Goal: Information Seeking & Learning: Learn about a topic

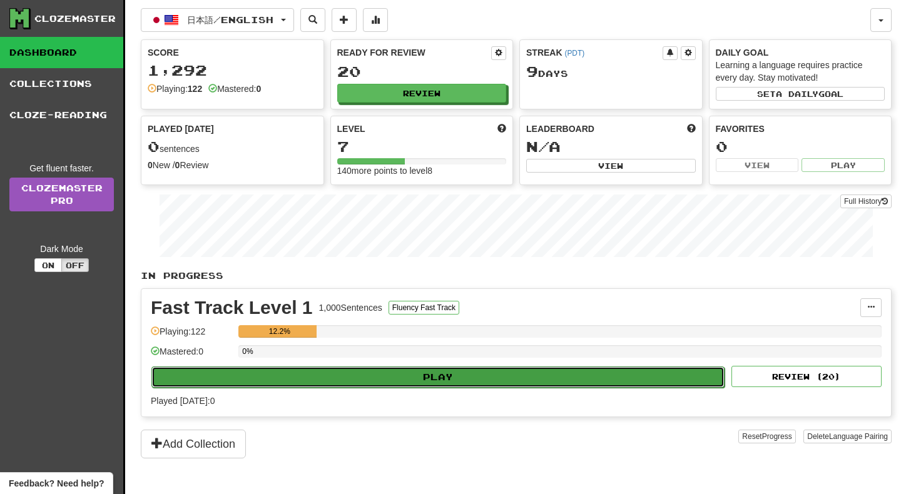
click at [386, 374] on button "Play" at bounding box center [437, 377] width 573 height 21
select select "**"
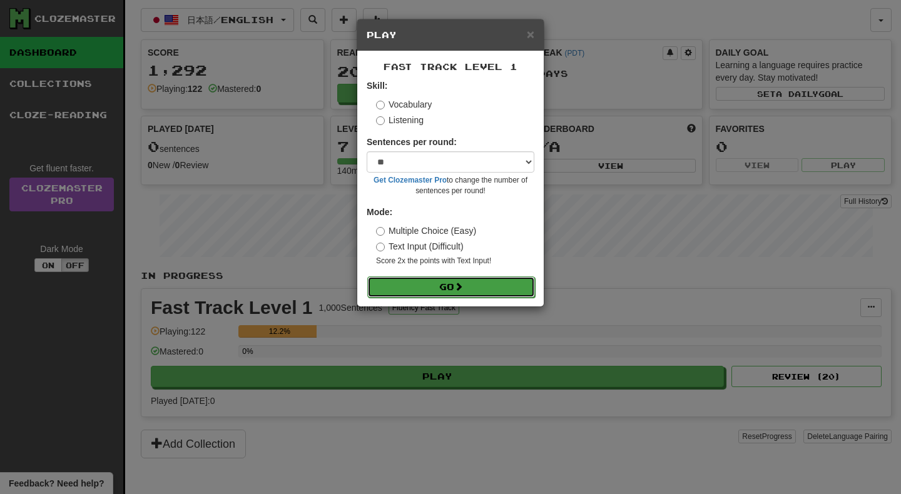
click at [410, 285] on button "Go" at bounding box center [451, 287] width 168 height 21
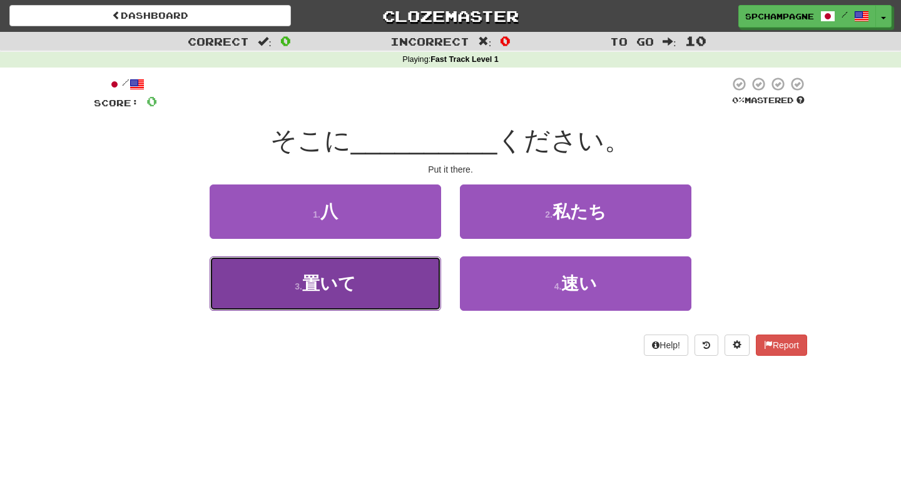
click at [308, 283] on span "置いて" at bounding box center [329, 283] width 54 height 19
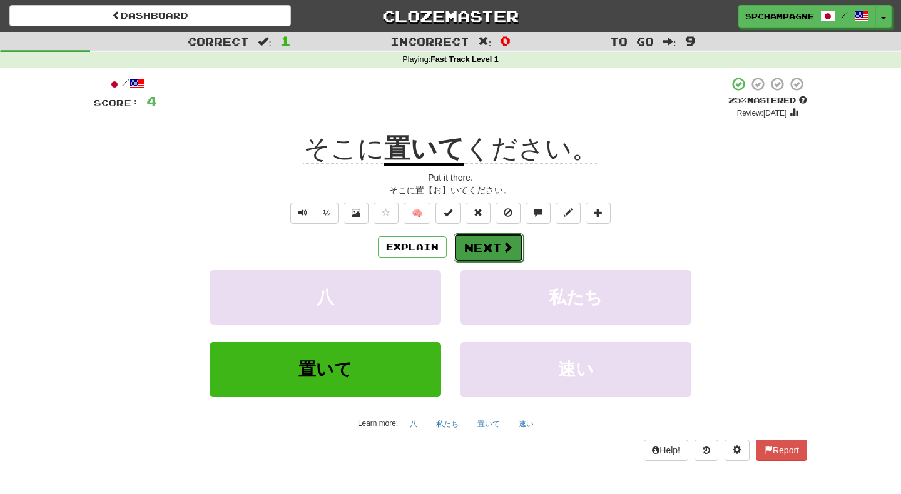
click at [487, 247] on button "Next" at bounding box center [489, 247] width 70 height 29
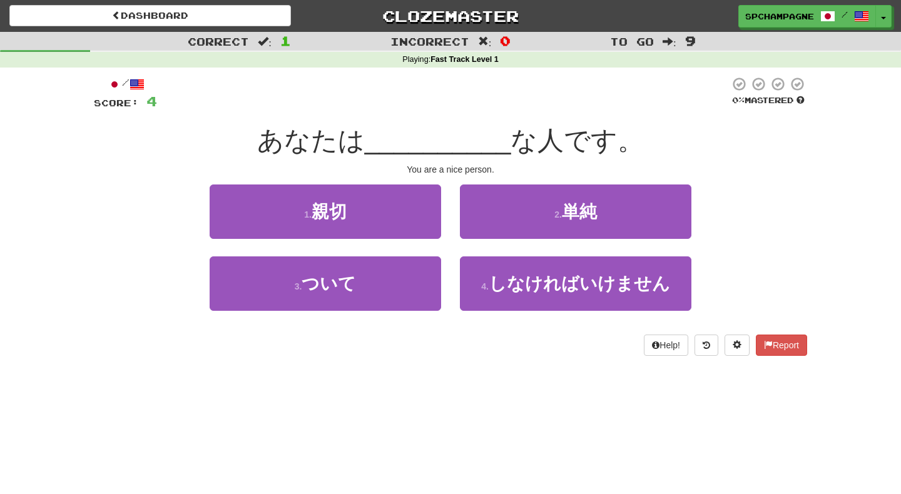
click at [400, 357] on div "/ Score: 4 0 % Mastered あなたは __________ な人です。 You are a nice person. 1 . 親切 2 .…" at bounding box center [450, 221] width 713 height 306
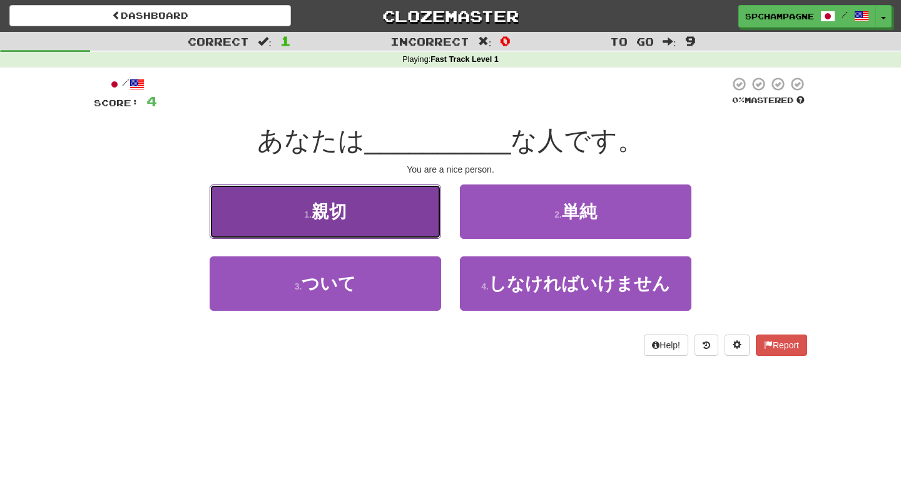
click at [320, 210] on span "親切" at bounding box center [329, 211] width 35 height 19
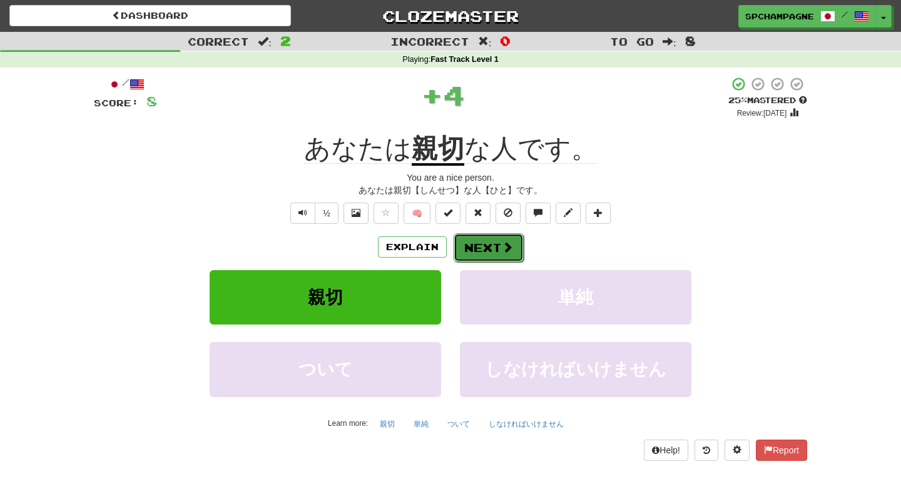
click at [477, 248] on button "Next" at bounding box center [489, 247] width 70 height 29
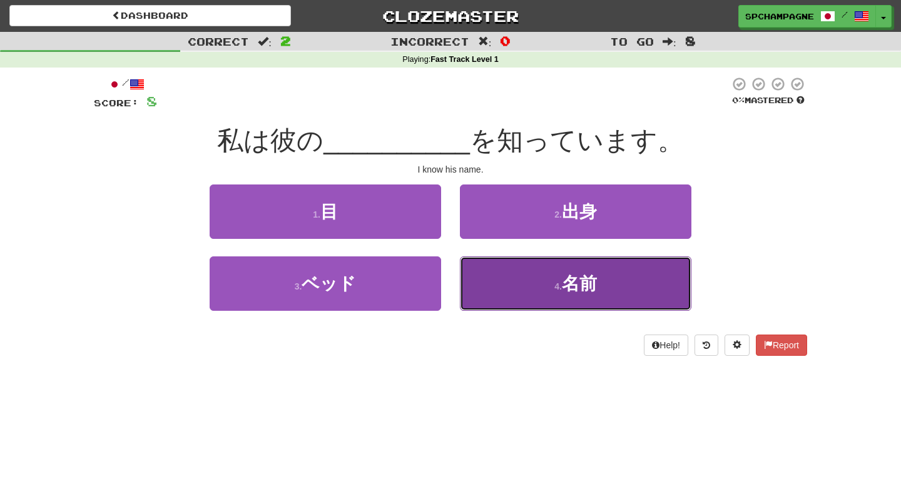
click at [538, 282] on button "4 . 名前" at bounding box center [576, 284] width 232 height 54
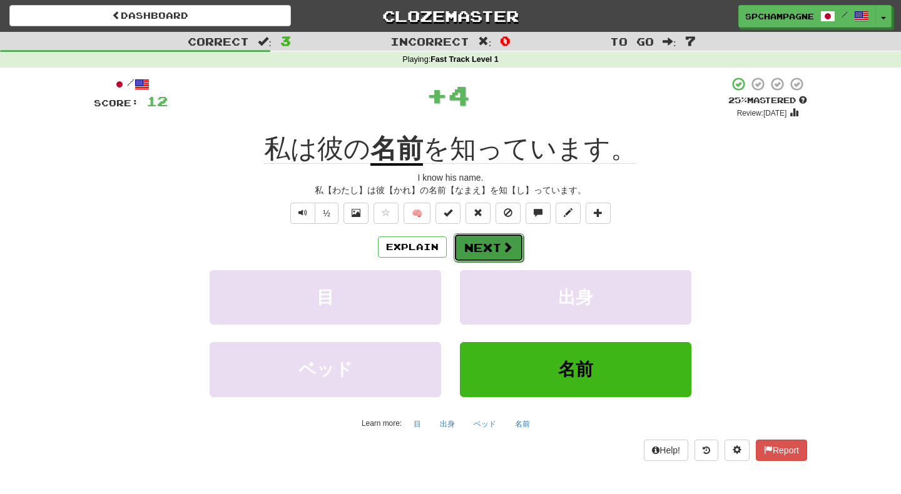
click at [491, 240] on button "Next" at bounding box center [489, 247] width 70 height 29
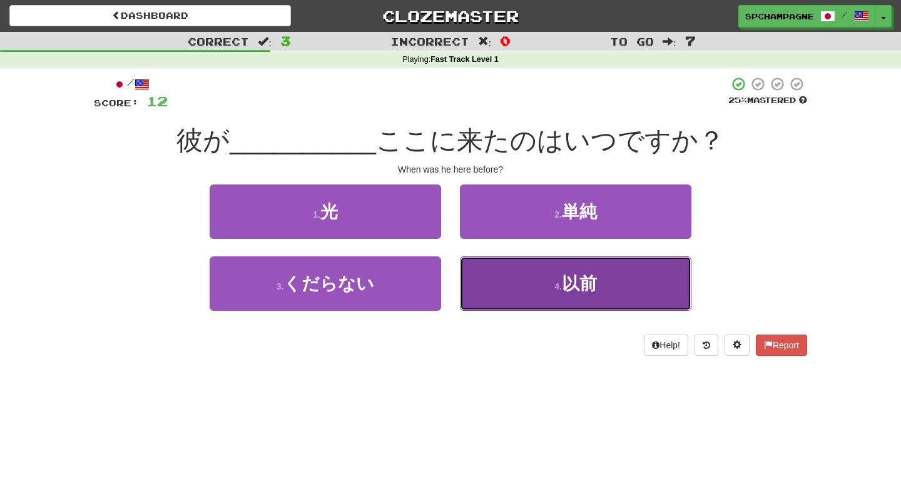
click at [586, 286] on span "以前" at bounding box center [579, 283] width 35 height 19
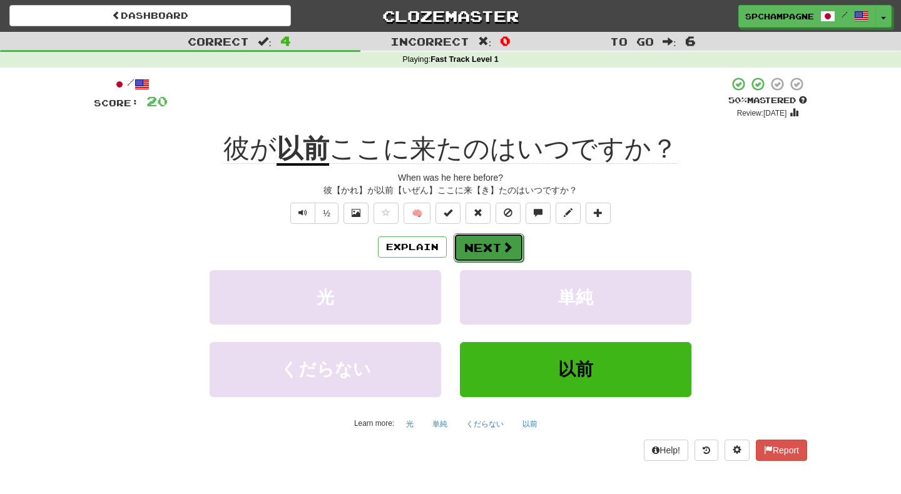
click at [499, 253] on button "Next" at bounding box center [489, 247] width 70 height 29
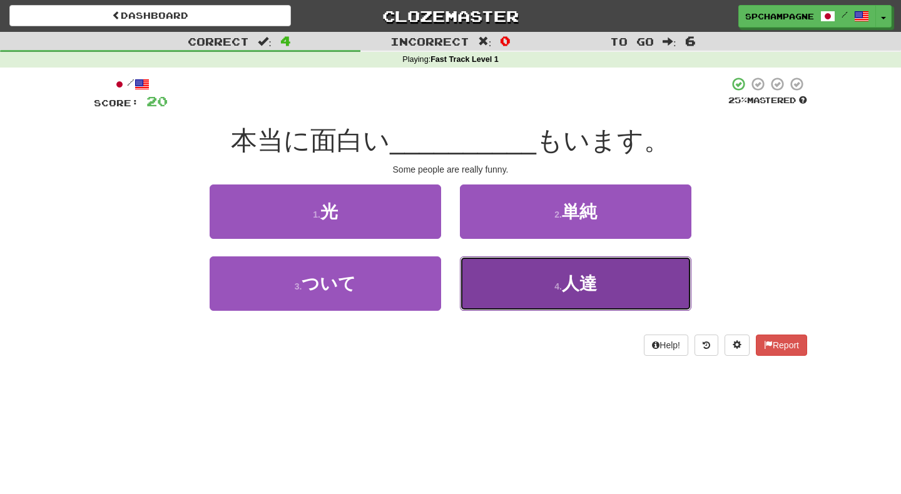
click at [539, 288] on button "4 . 人達" at bounding box center [576, 284] width 232 height 54
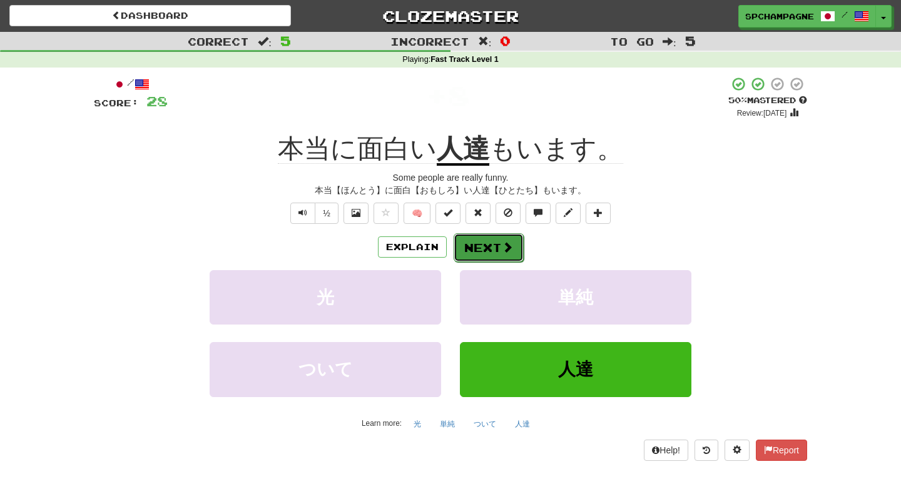
click at [487, 243] on button "Next" at bounding box center [489, 247] width 70 height 29
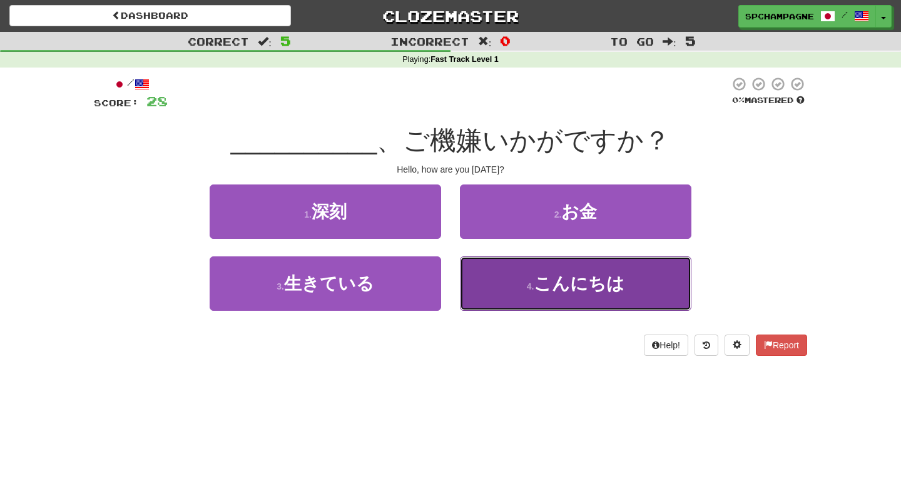
click at [526, 287] on button "4 . こんにちは" at bounding box center [576, 284] width 232 height 54
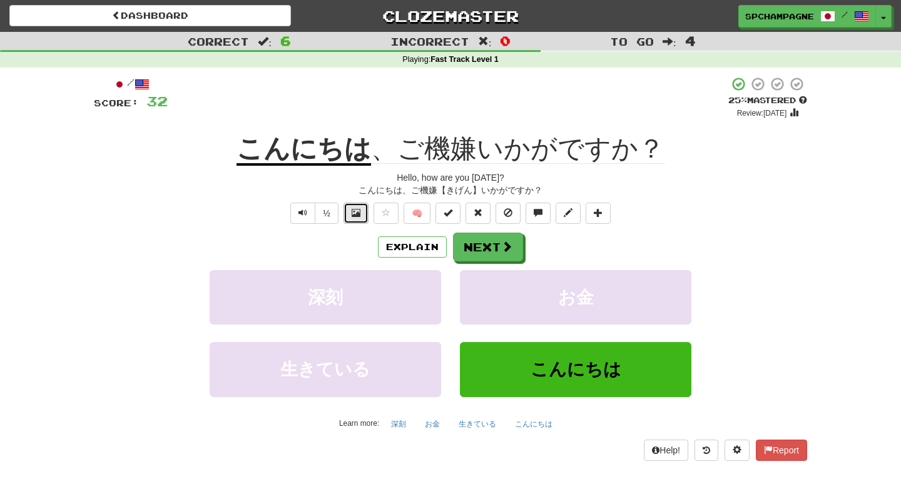
click at [356, 217] on span at bounding box center [356, 212] width 9 height 9
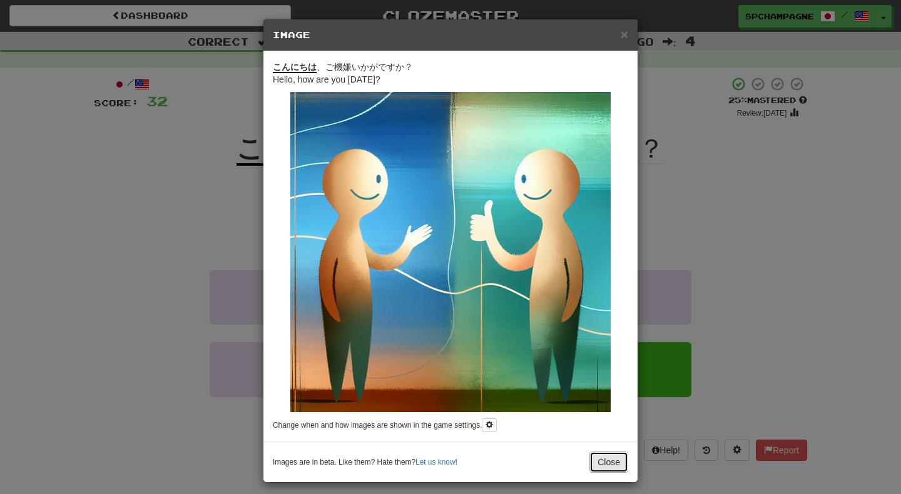
click at [611, 461] on button "Close" at bounding box center [608, 462] width 39 height 21
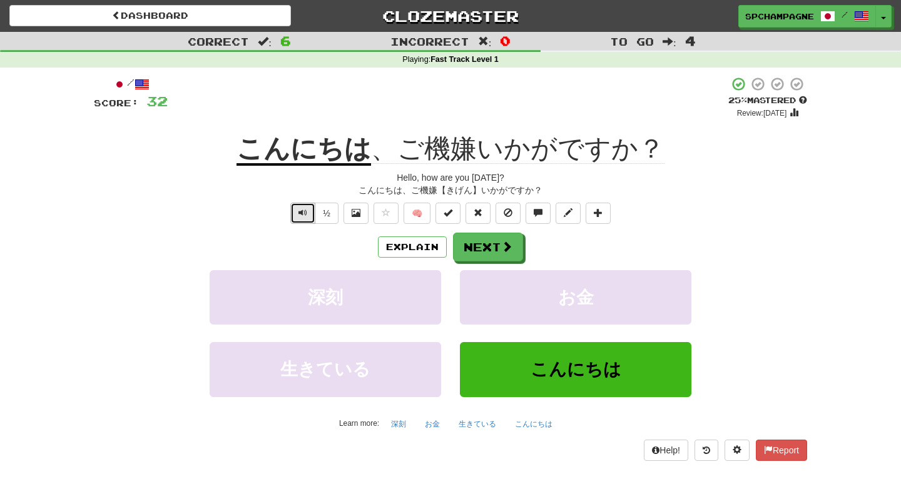
click at [302, 213] on span "Text-to-speech controls" at bounding box center [302, 212] width 9 height 9
click at [469, 247] on button "Next" at bounding box center [489, 247] width 70 height 29
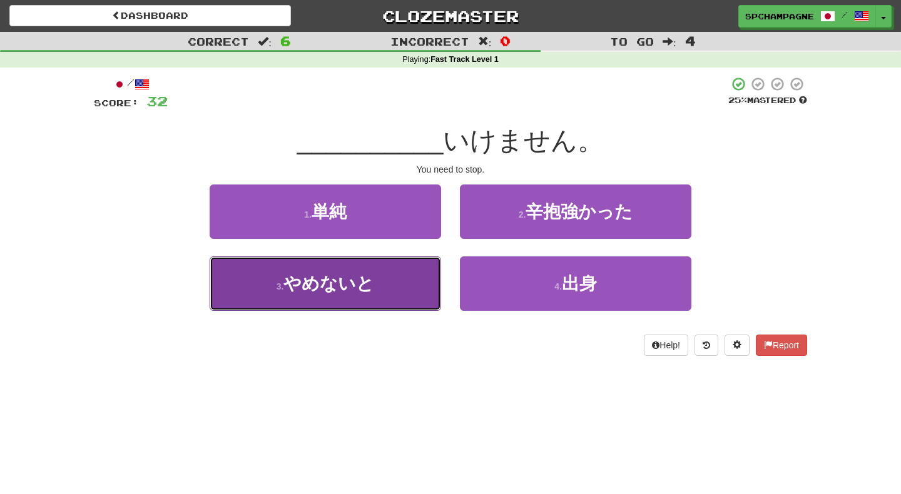
click at [334, 283] on span "やめないと" at bounding box center [328, 283] width 91 height 19
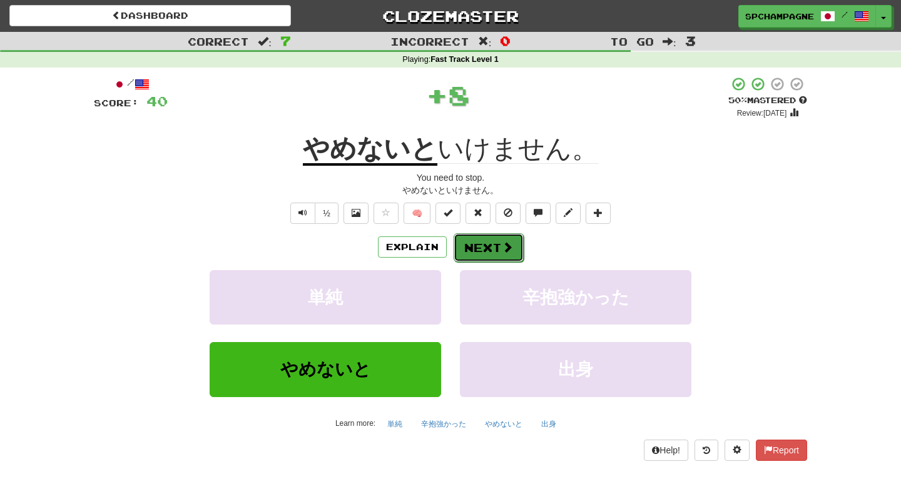
click at [490, 245] on button "Next" at bounding box center [489, 247] width 70 height 29
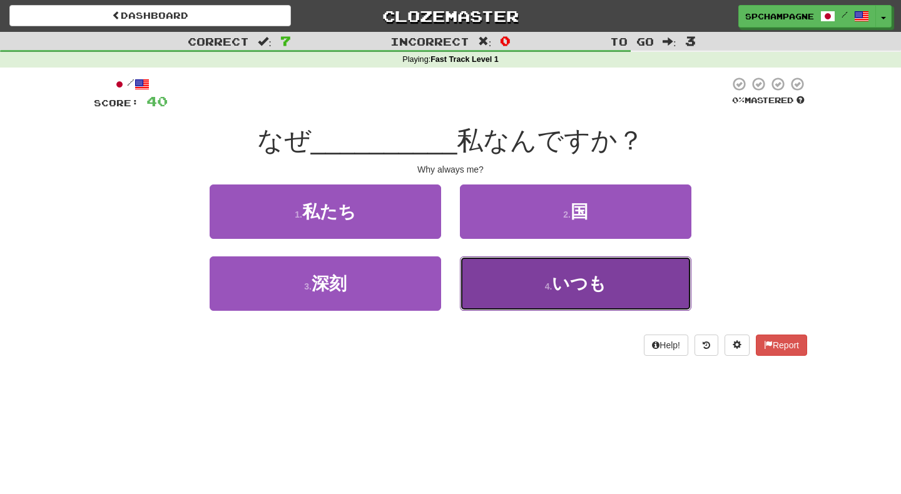
click at [560, 283] on span "いつも" at bounding box center [579, 283] width 54 height 19
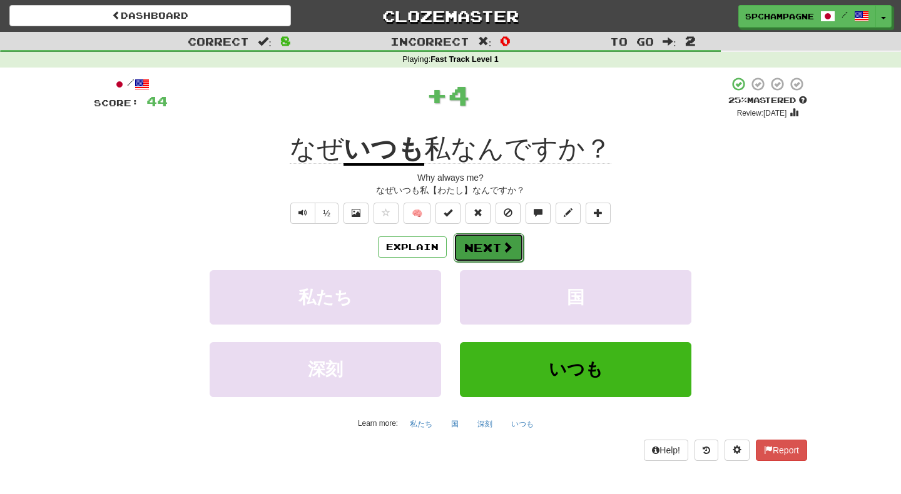
click at [506, 248] on span at bounding box center [507, 247] width 11 height 11
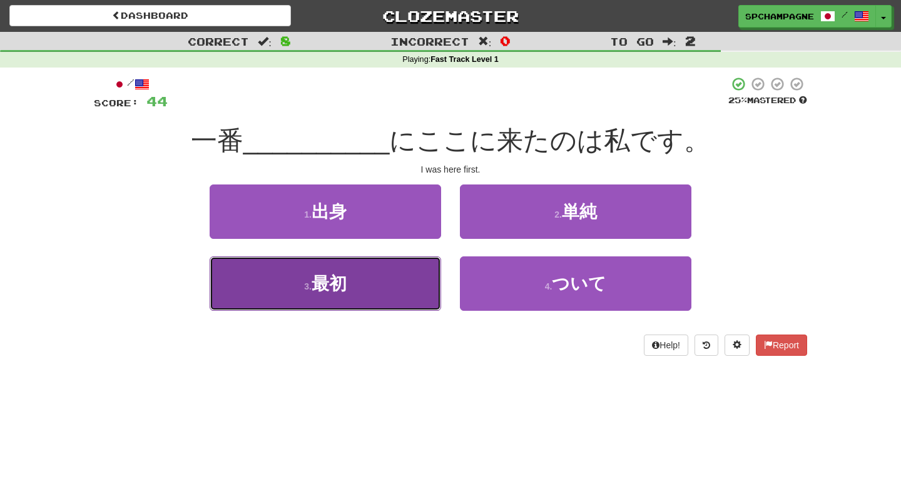
click at [354, 293] on button "3 . 最初" at bounding box center [326, 284] width 232 height 54
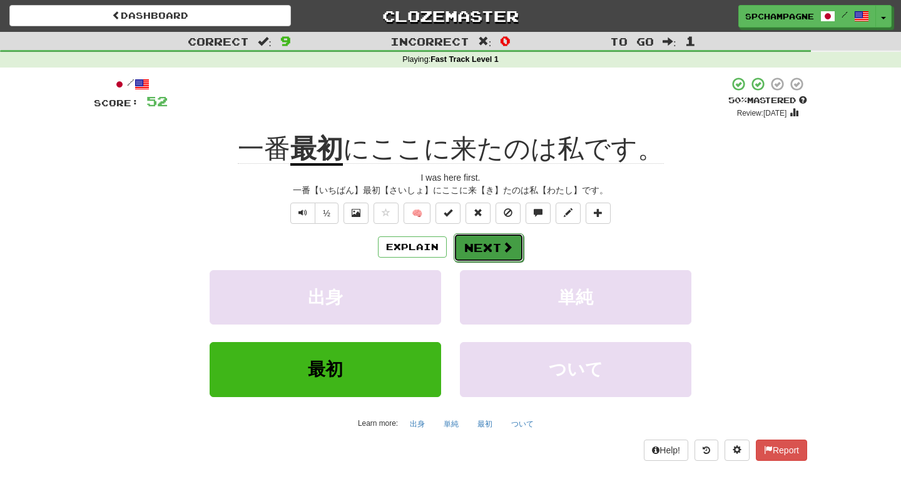
click at [481, 246] on button "Next" at bounding box center [489, 247] width 70 height 29
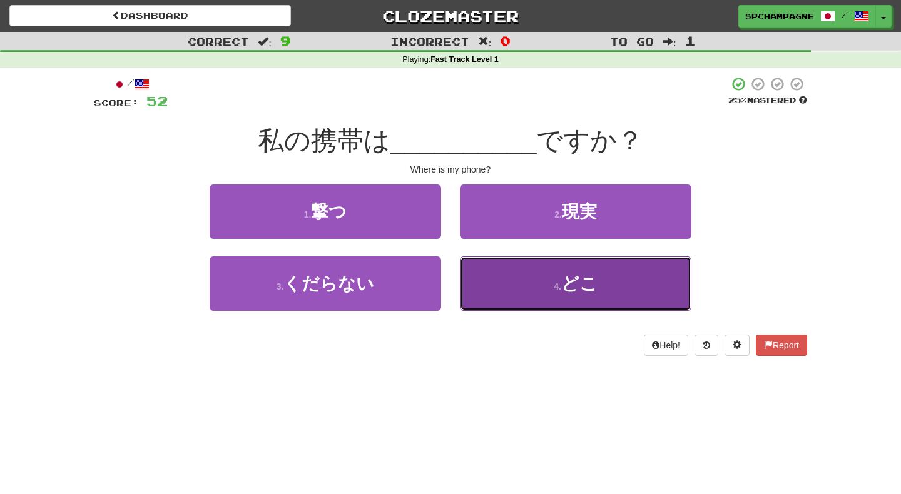
click at [523, 278] on button "4 . どこ" at bounding box center [576, 284] width 232 height 54
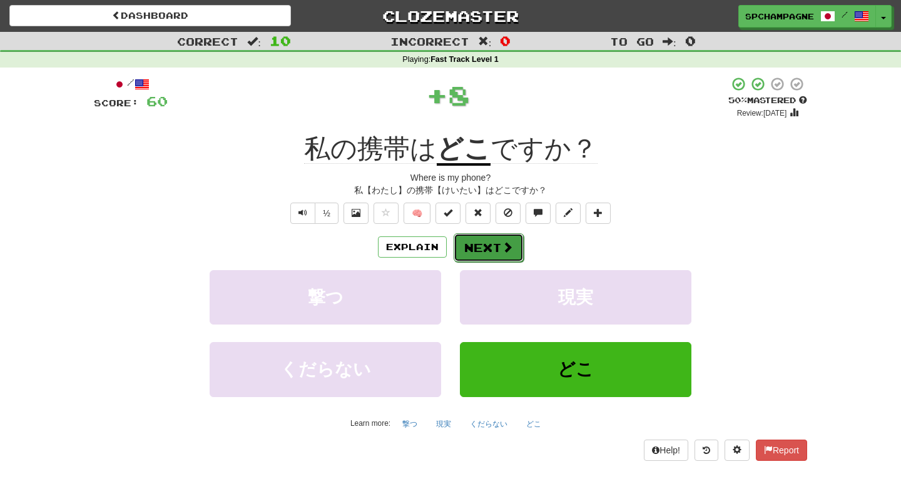
click at [501, 240] on button "Next" at bounding box center [489, 247] width 70 height 29
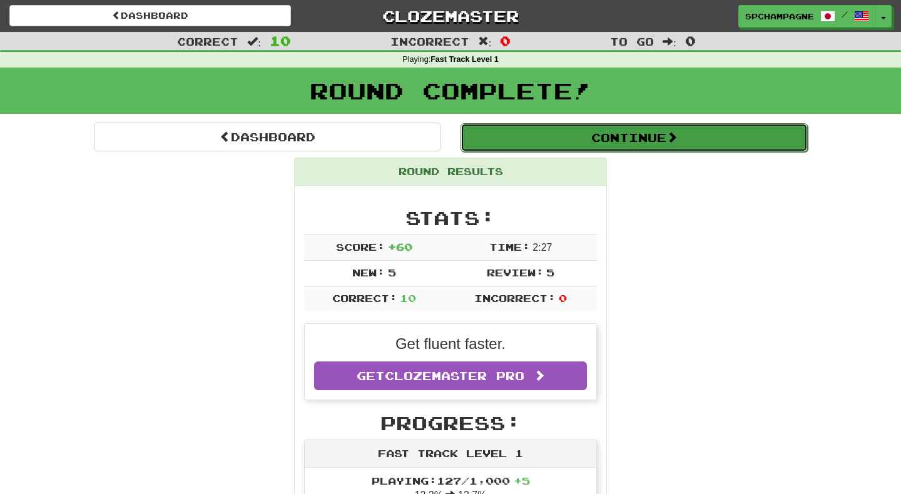
click at [552, 132] on button "Continue" at bounding box center [634, 137] width 347 height 29
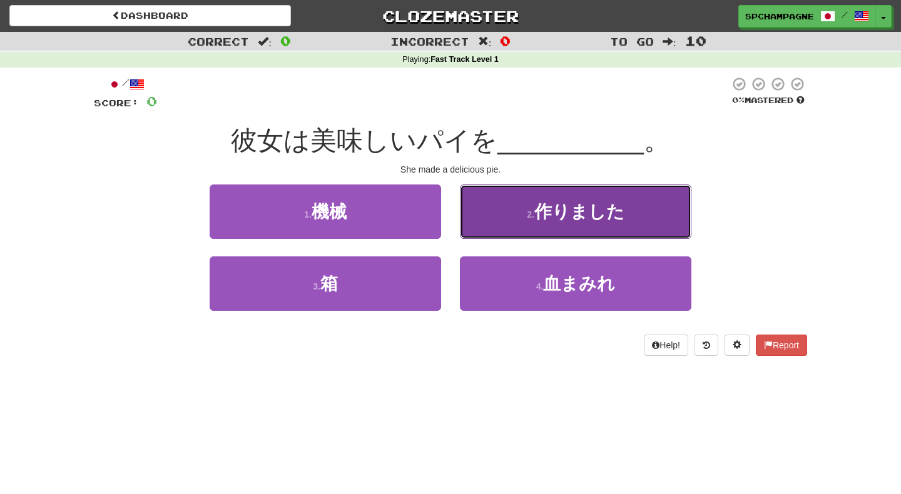
click at [526, 216] on button "2 . 作りました" at bounding box center [576, 212] width 232 height 54
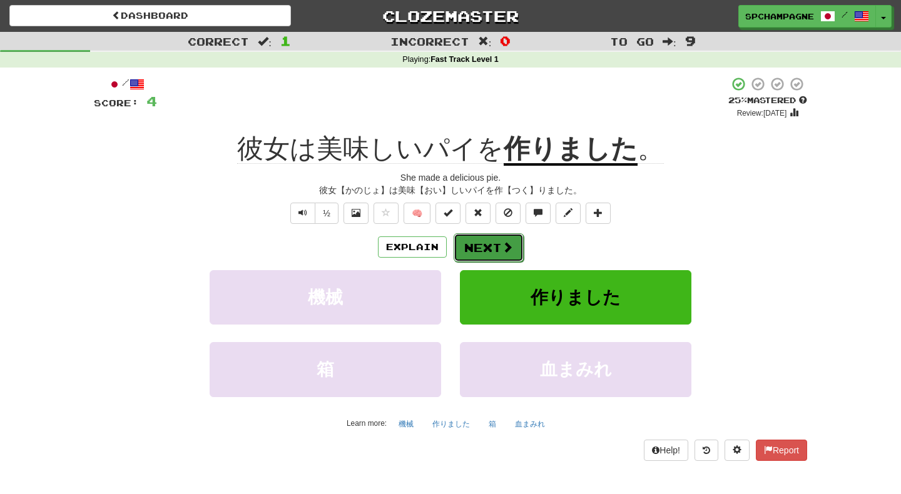
click at [496, 242] on button "Next" at bounding box center [489, 247] width 70 height 29
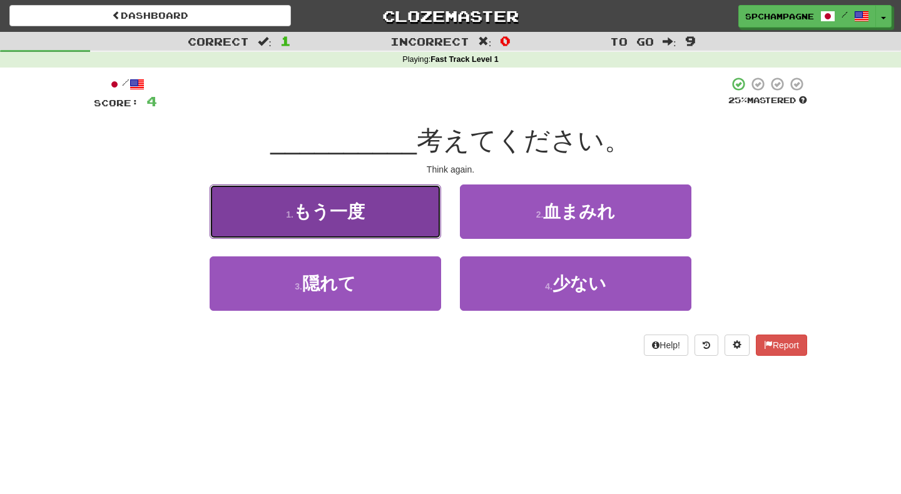
click at [364, 206] on span "もう一度" at bounding box center [328, 211] width 71 height 19
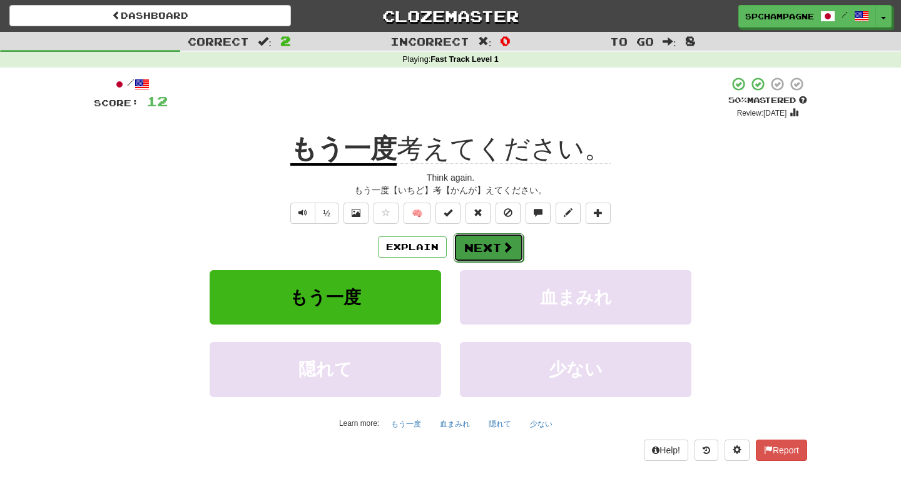
click at [492, 244] on button "Next" at bounding box center [489, 247] width 70 height 29
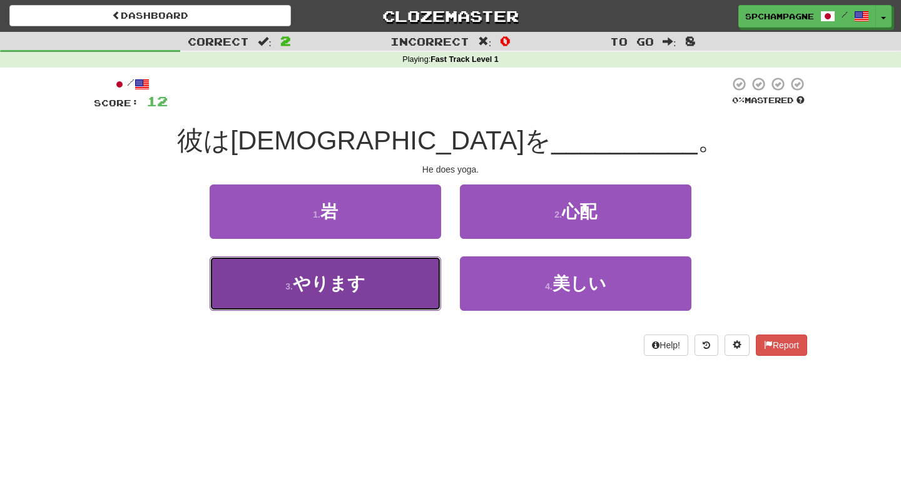
click at [393, 285] on button "3 . やります" at bounding box center [326, 284] width 232 height 54
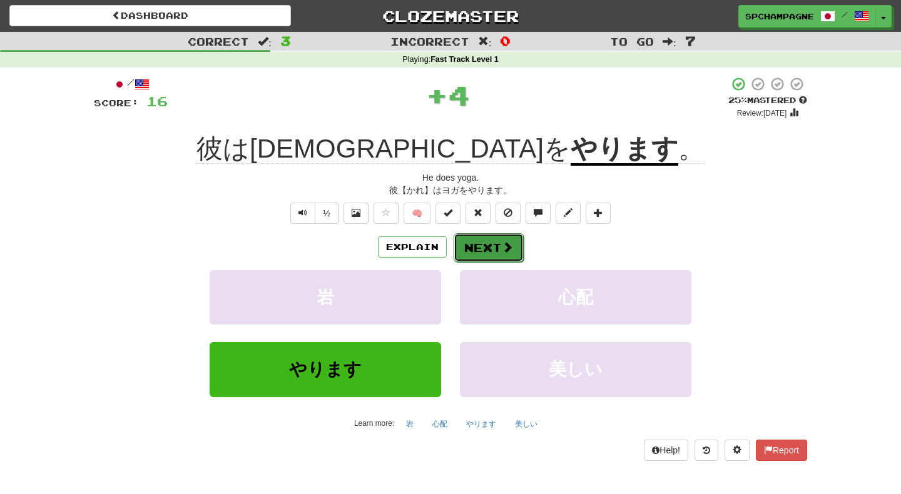
click at [495, 241] on button "Next" at bounding box center [489, 247] width 70 height 29
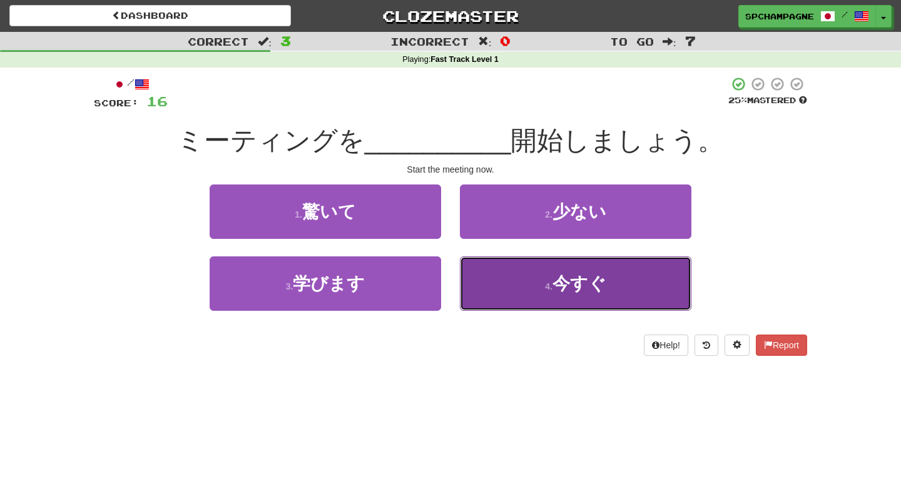
click at [544, 284] on button "4 . 今すぐ" at bounding box center [576, 284] width 232 height 54
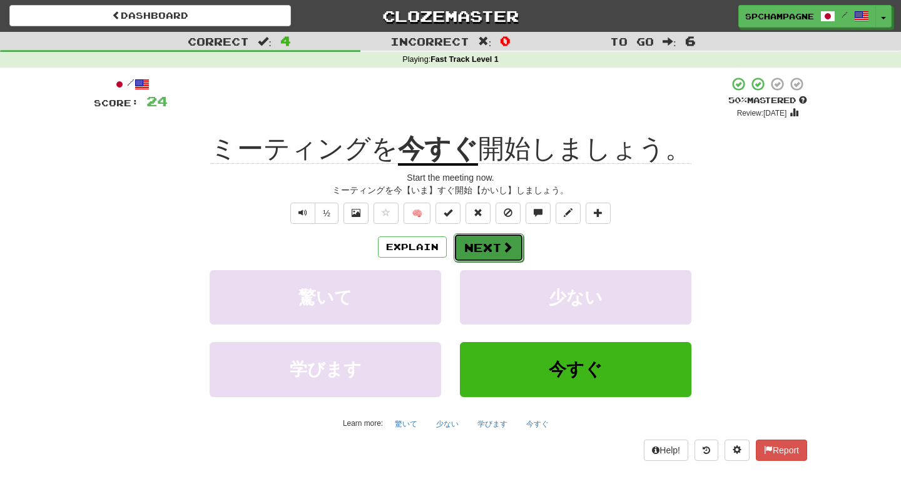
click at [508, 249] on span at bounding box center [507, 247] width 11 height 11
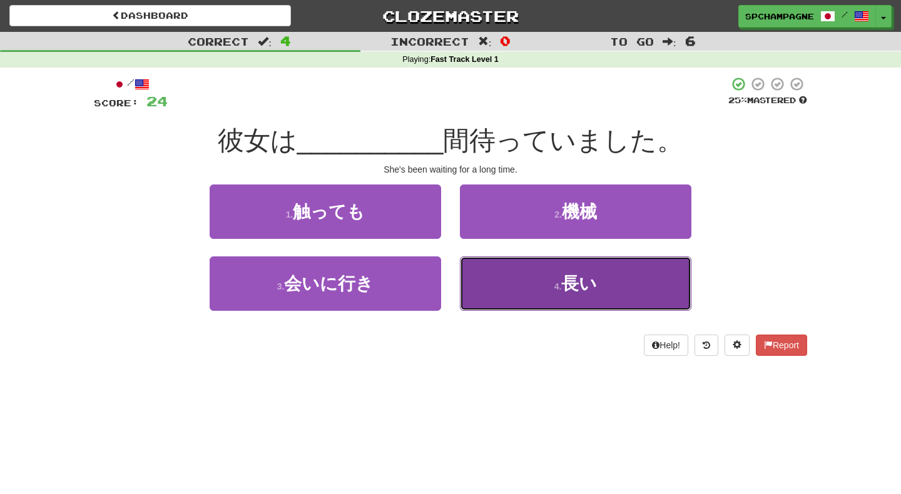
click at [573, 290] on span "長い" at bounding box center [579, 283] width 36 height 19
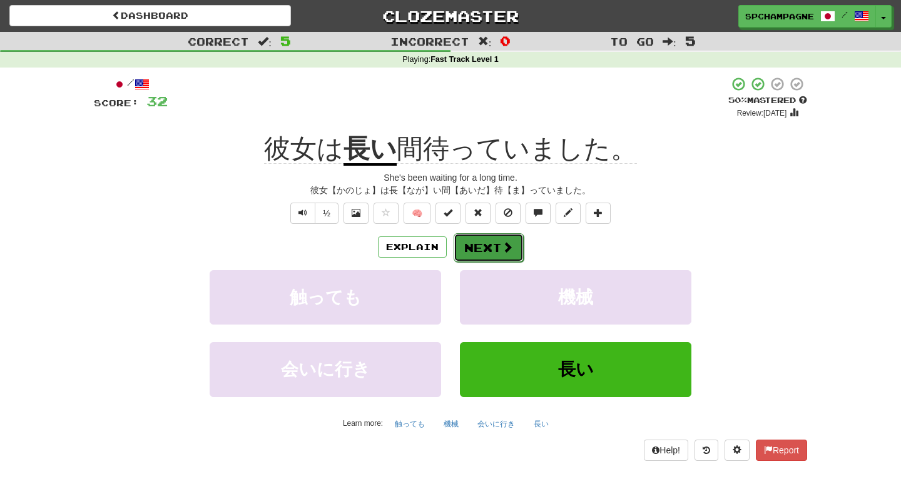
click at [489, 245] on button "Next" at bounding box center [489, 247] width 70 height 29
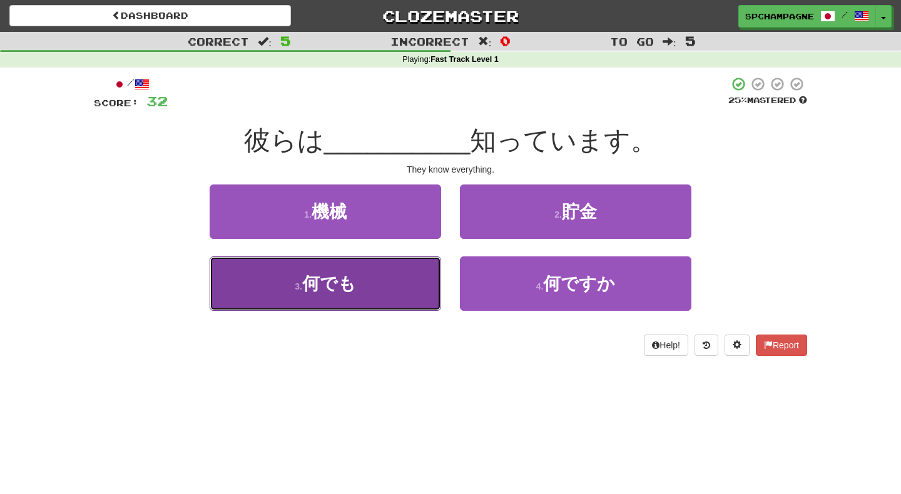
click at [345, 291] on span "何でも" at bounding box center [329, 283] width 54 height 19
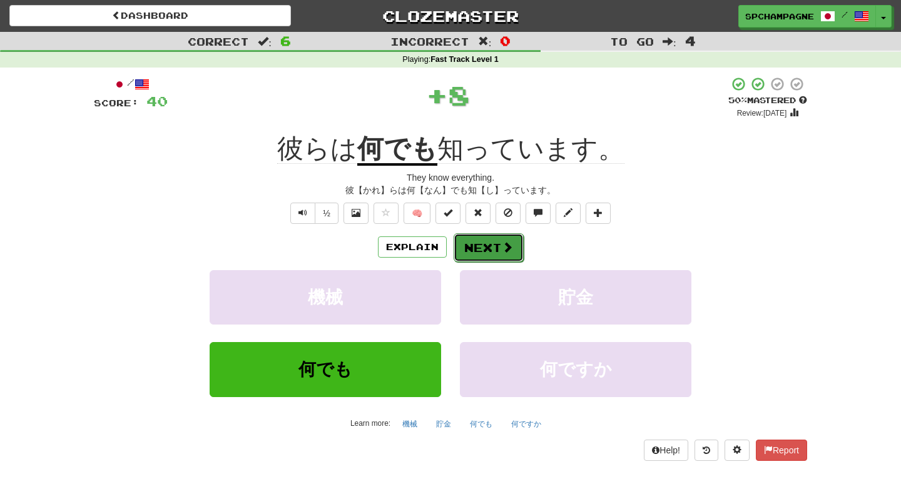
click at [494, 245] on button "Next" at bounding box center [489, 247] width 70 height 29
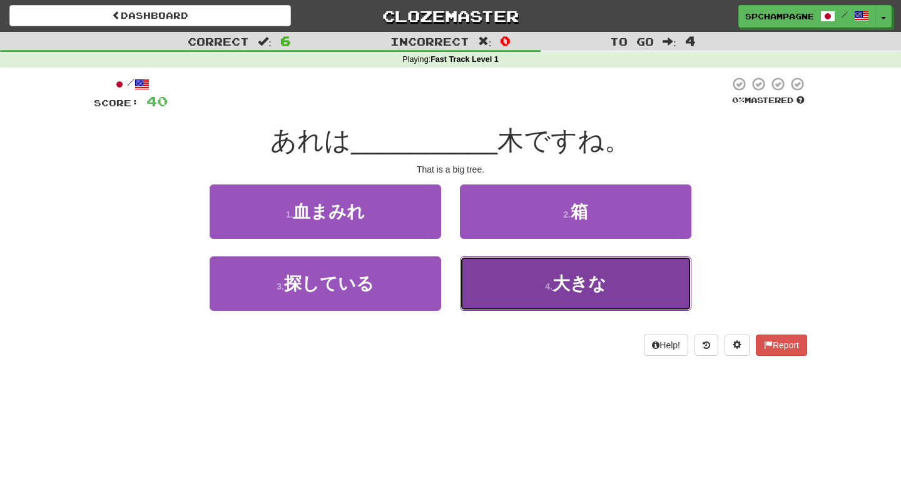
click at [533, 281] on button "4 . 大きな" at bounding box center [576, 284] width 232 height 54
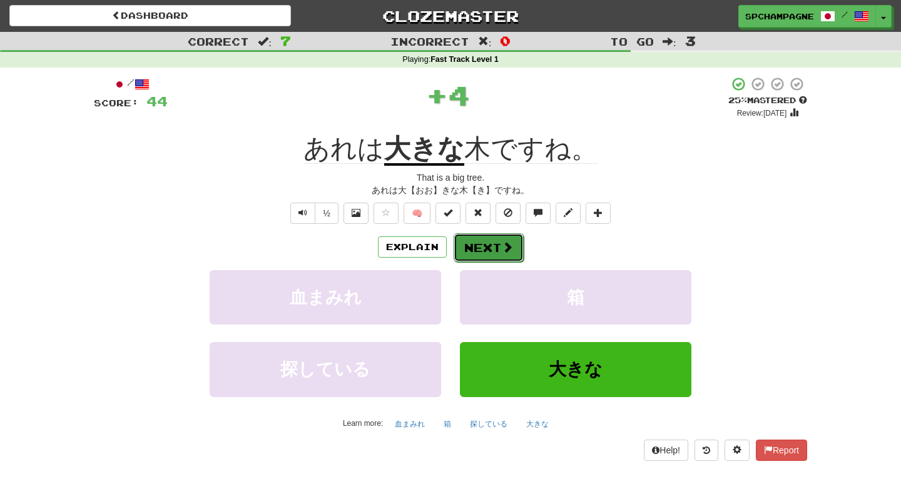
click at [492, 241] on button "Next" at bounding box center [489, 247] width 70 height 29
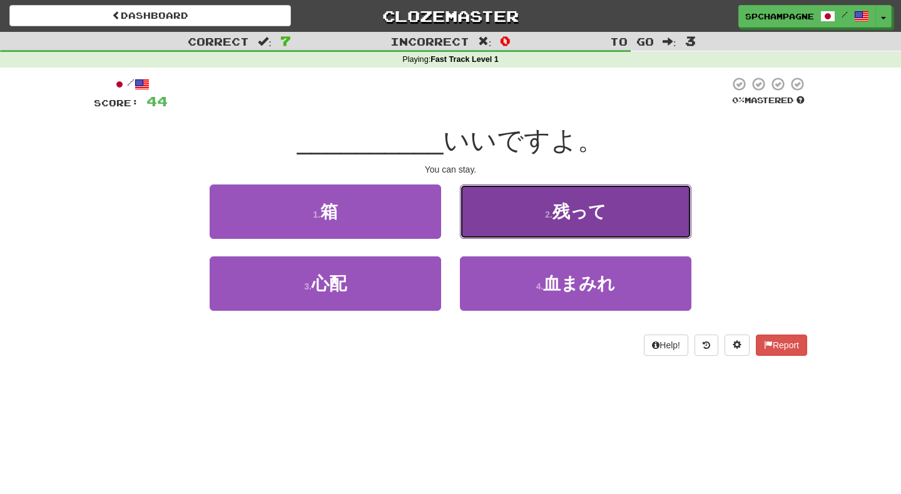
click at [560, 210] on span "残って" at bounding box center [580, 211] width 54 height 19
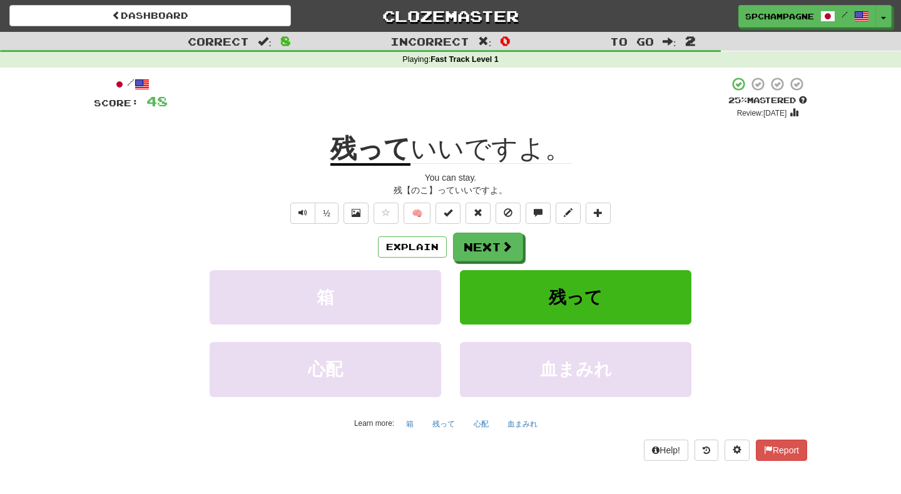
click at [158, 241] on div "Explain Next" at bounding box center [450, 247] width 713 height 29
click at [486, 247] on button "Next" at bounding box center [489, 247] width 70 height 29
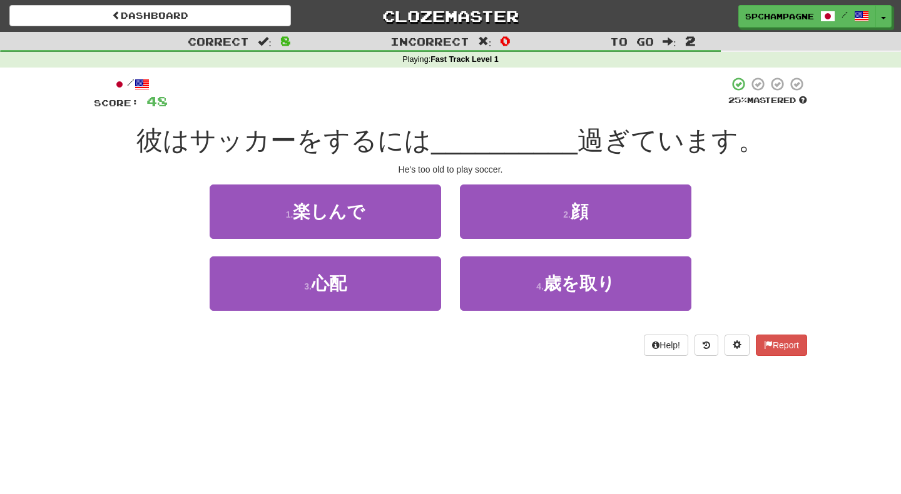
click at [480, 375] on div "Dashboard Clozemaster spchampagne / Toggle Dropdown Dashboard Leaderboard Activ…" at bounding box center [450, 247] width 901 height 494
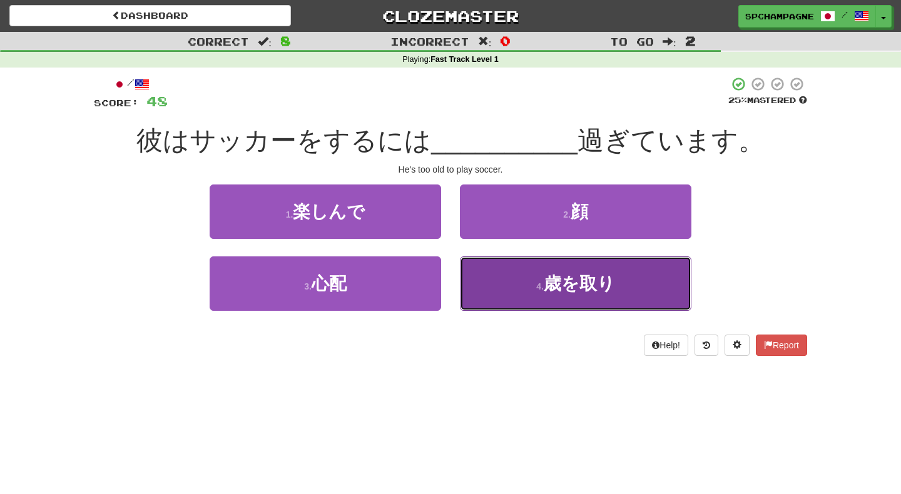
click at [550, 279] on span "歳を取り" at bounding box center [579, 283] width 71 height 19
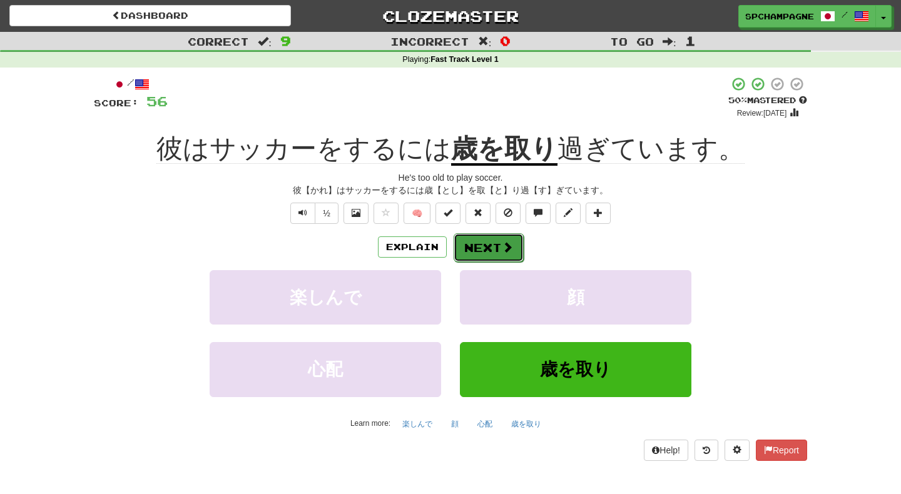
click at [503, 242] on span at bounding box center [507, 247] width 11 height 11
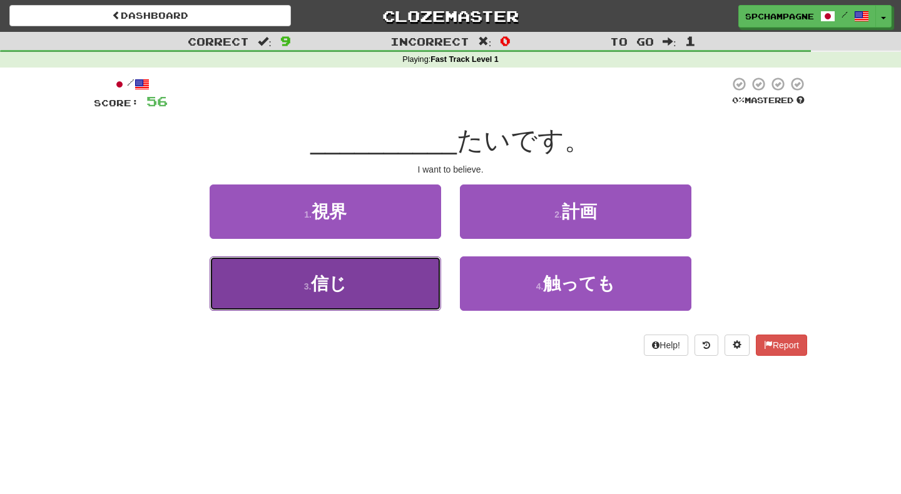
click at [380, 287] on button "3 . 信じ" at bounding box center [326, 284] width 232 height 54
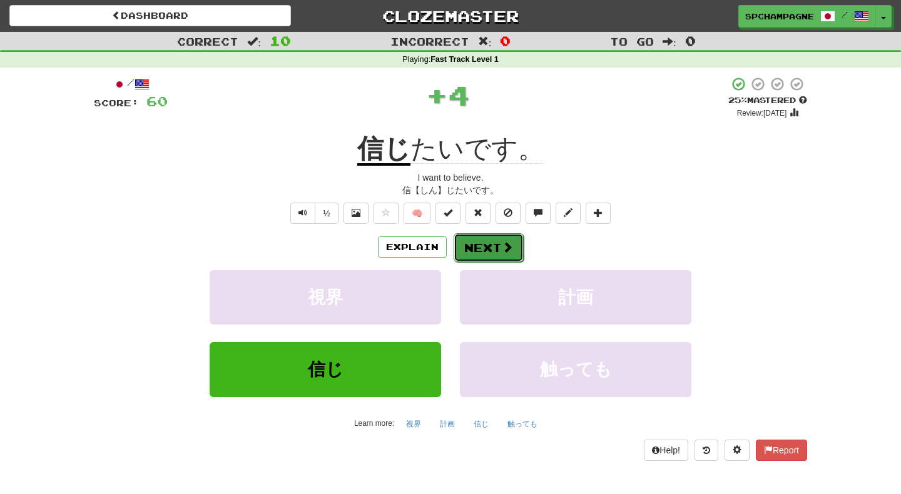
click at [497, 246] on button "Next" at bounding box center [489, 247] width 70 height 29
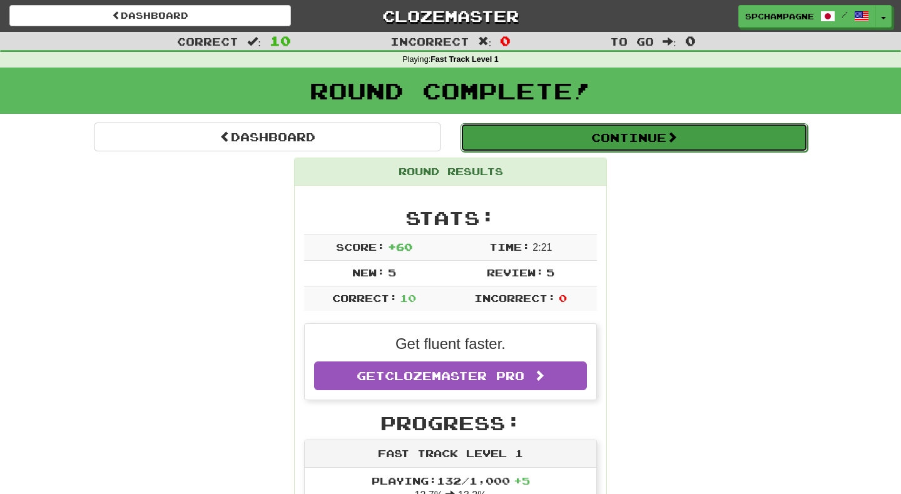
click at [554, 139] on button "Continue" at bounding box center [634, 137] width 347 height 29
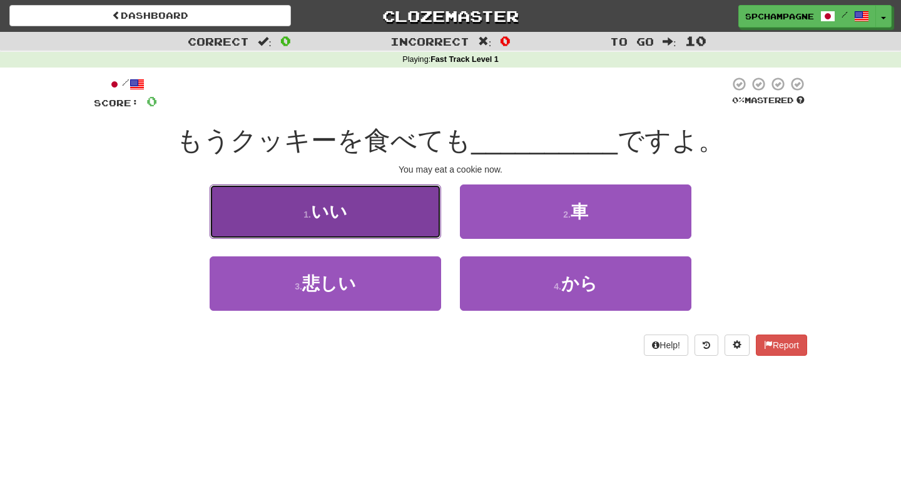
click at [353, 208] on button "1 . いい" at bounding box center [326, 212] width 232 height 54
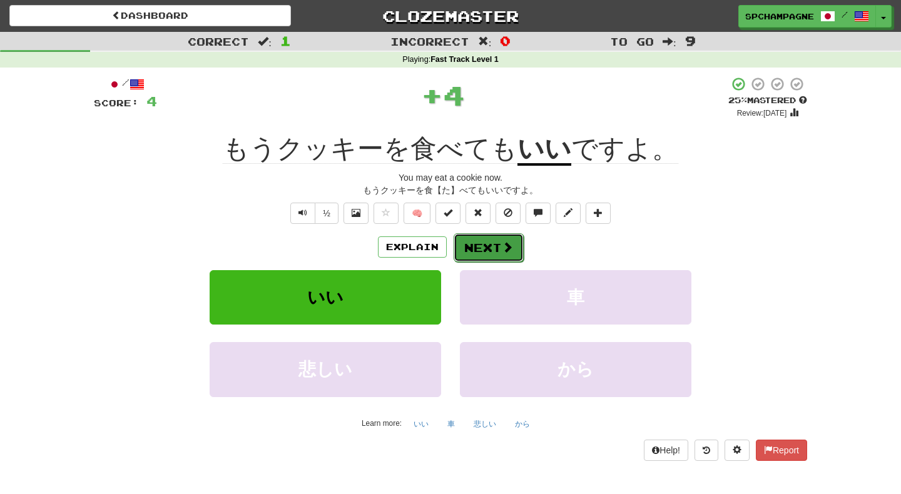
click at [484, 247] on button "Next" at bounding box center [489, 247] width 70 height 29
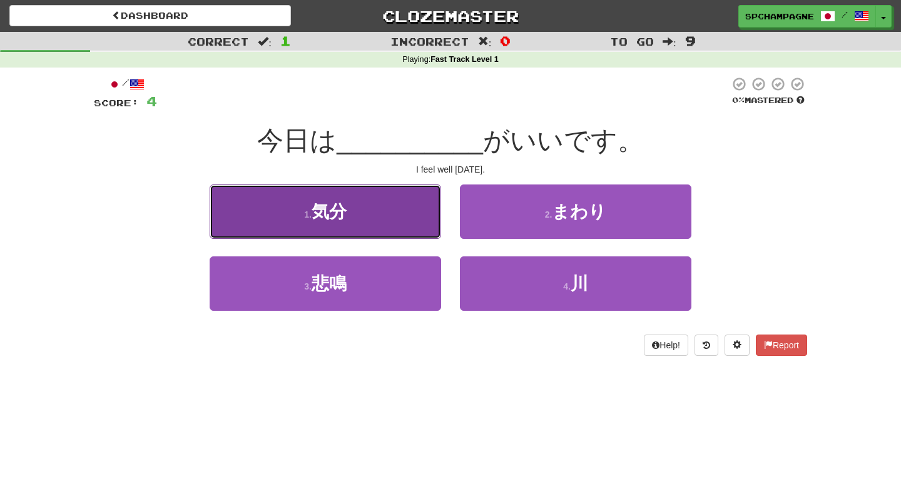
click at [342, 210] on span "気分" at bounding box center [329, 211] width 35 height 19
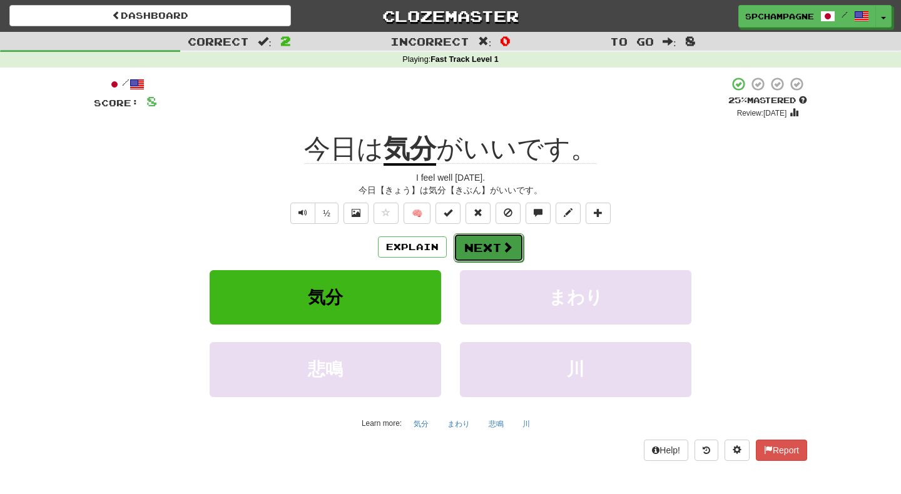
click at [477, 245] on button "Next" at bounding box center [489, 247] width 70 height 29
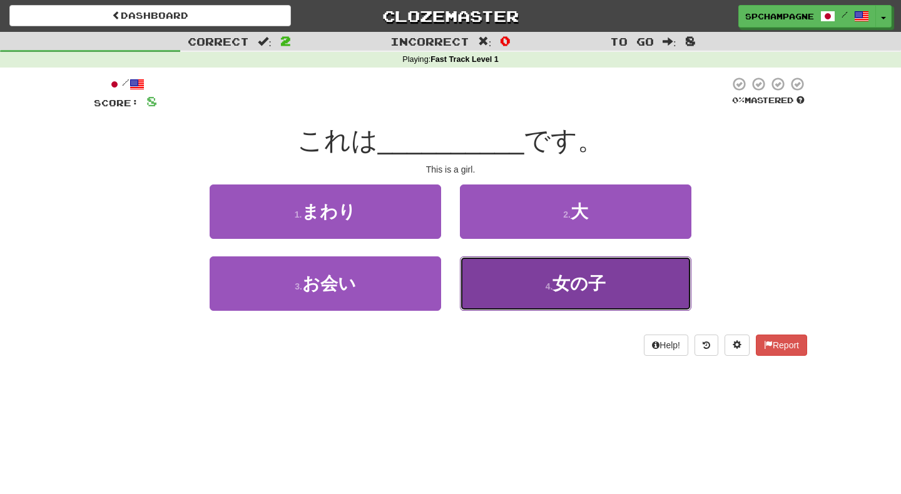
click at [503, 283] on button "4 . 女の子" at bounding box center [576, 284] width 232 height 54
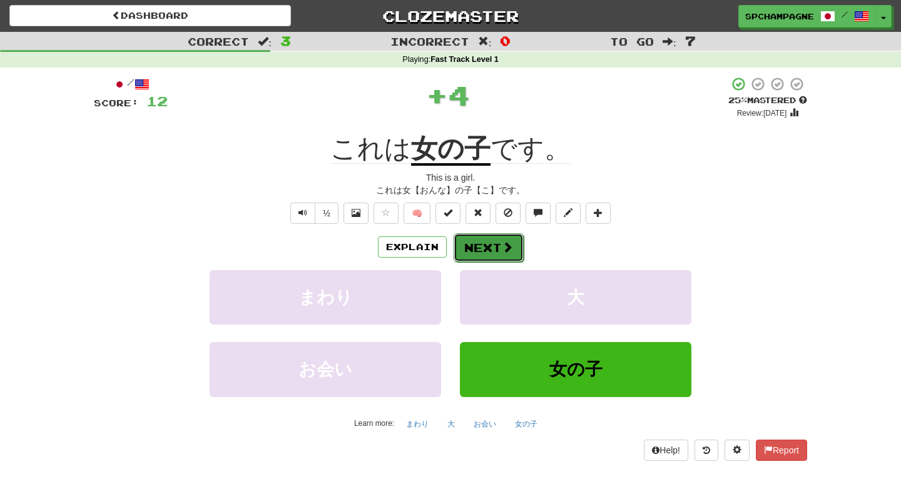
click at [489, 242] on button "Next" at bounding box center [489, 247] width 70 height 29
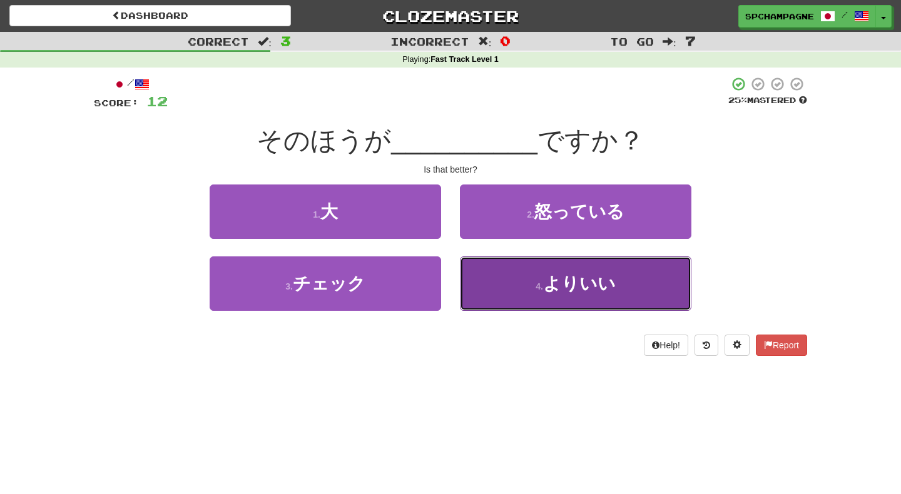
click at [505, 285] on button "4 . よりいい" at bounding box center [576, 284] width 232 height 54
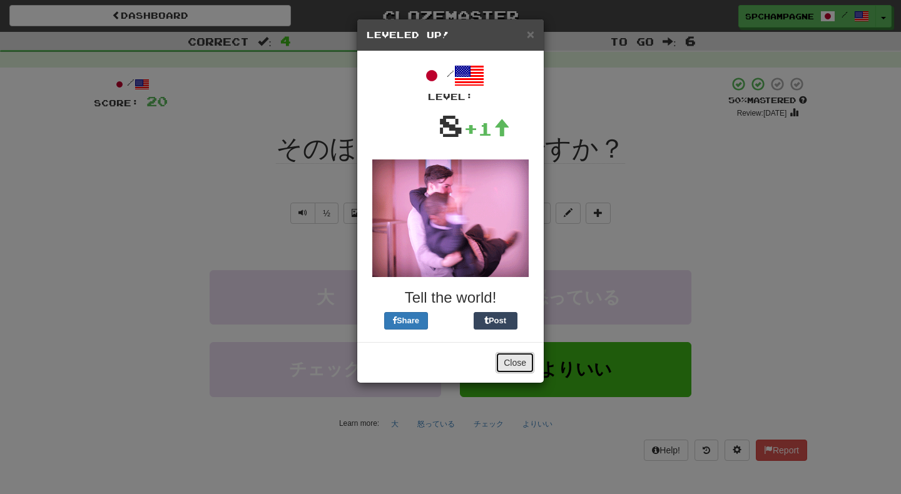
click at [512, 359] on button "Close" at bounding box center [515, 362] width 39 height 21
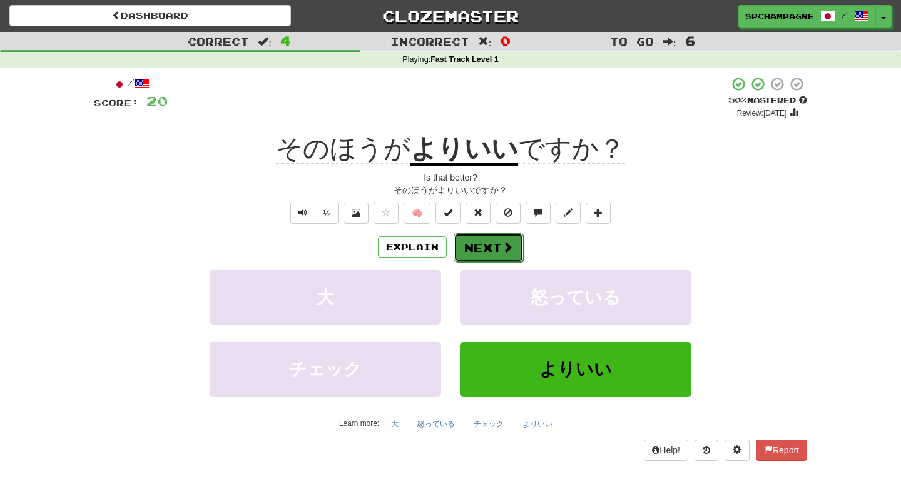
click at [483, 247] on button "Next" at bounding box center [489, 247] width 70 height 29
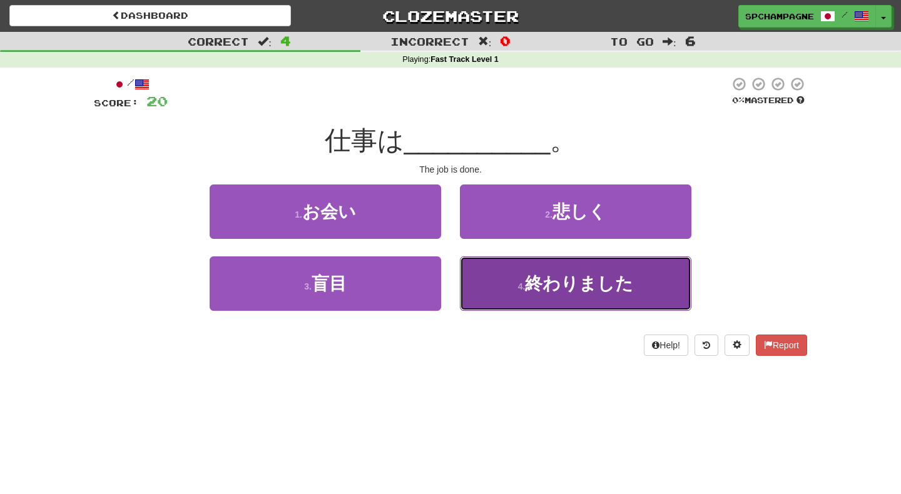
click at [512, 284] on button "4 . 終わりました" at bounding box center [576, 284] width 232 height 54
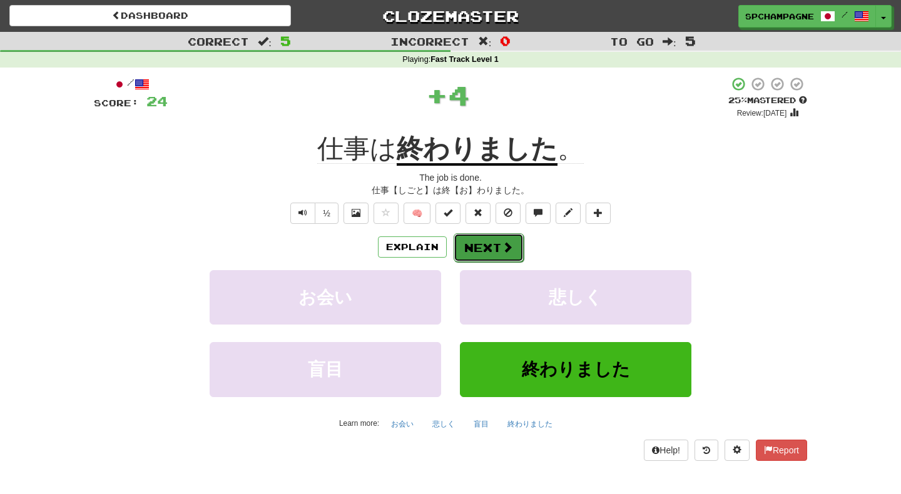
click at [502, 246] on span at bounding box center [507, 247] width 11 height 11
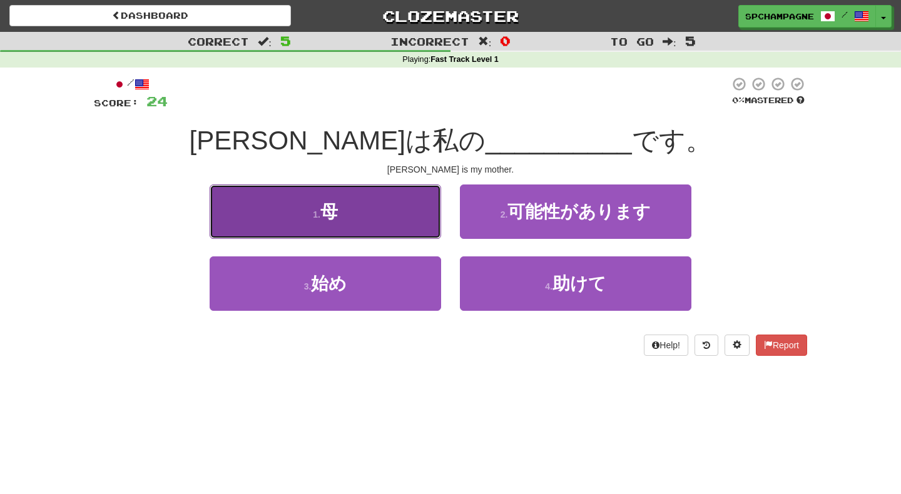
click at [386, 203] on button "1 . 母" at bounding box center [326, 212] width 232 height 54
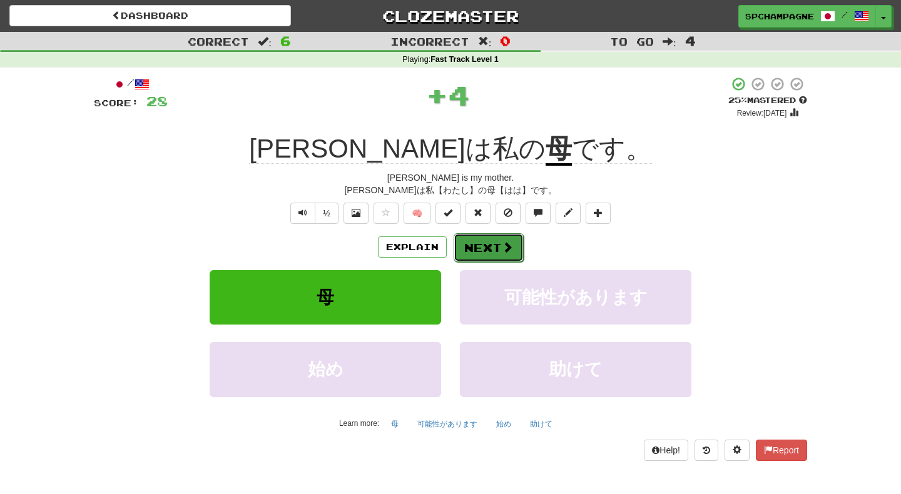
click at [504, 245] on span at bounding box center [507, 247] width 11 height 11
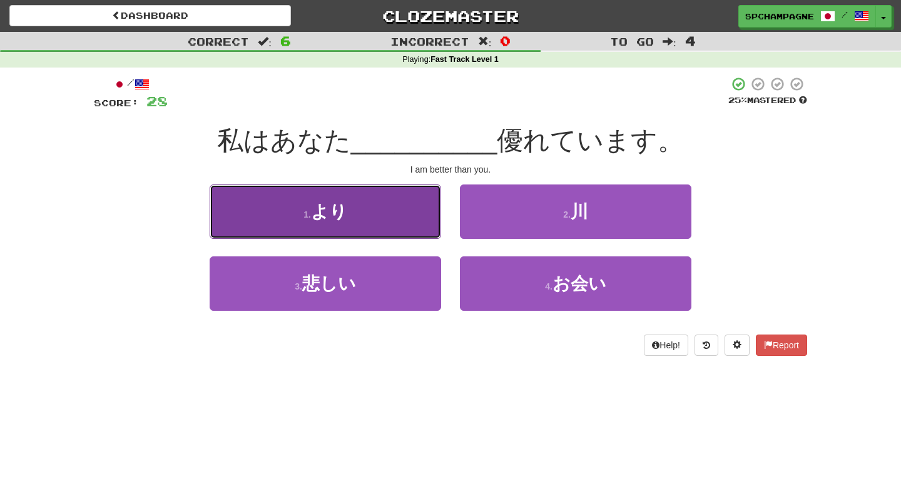
click at [361, 209] on button "1 . より" at bounding box center [326, 212] width 232 height 54
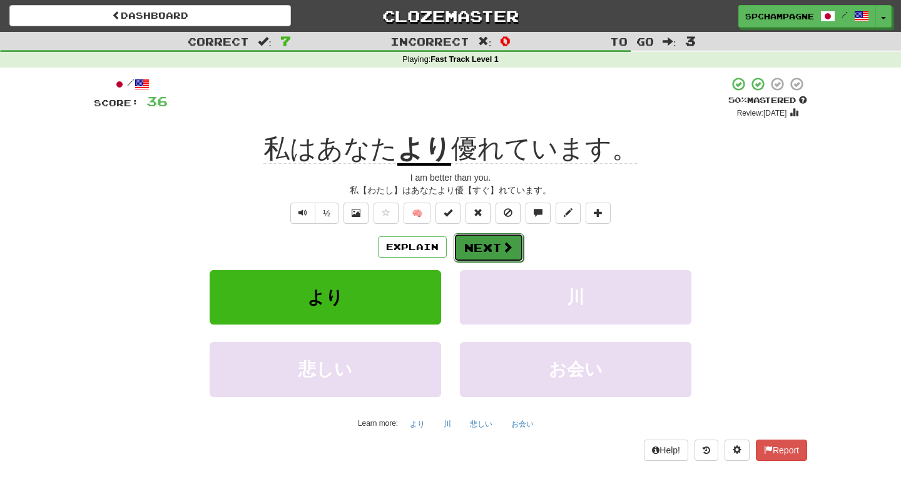
click at [484, 246] on button "Next" at bounding box center [489, 247] width 70 height 29
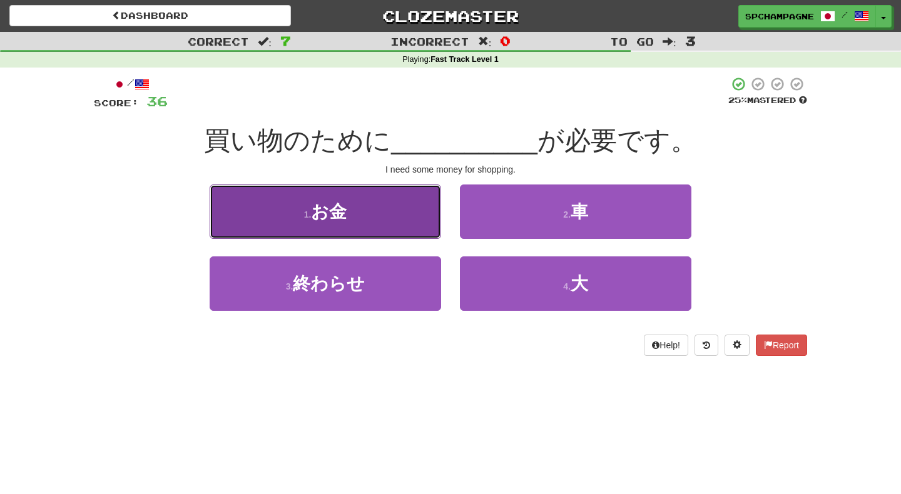
click at [360, 218] on button "1 . お金" at bounding box center [326, 212] width 232 height 54
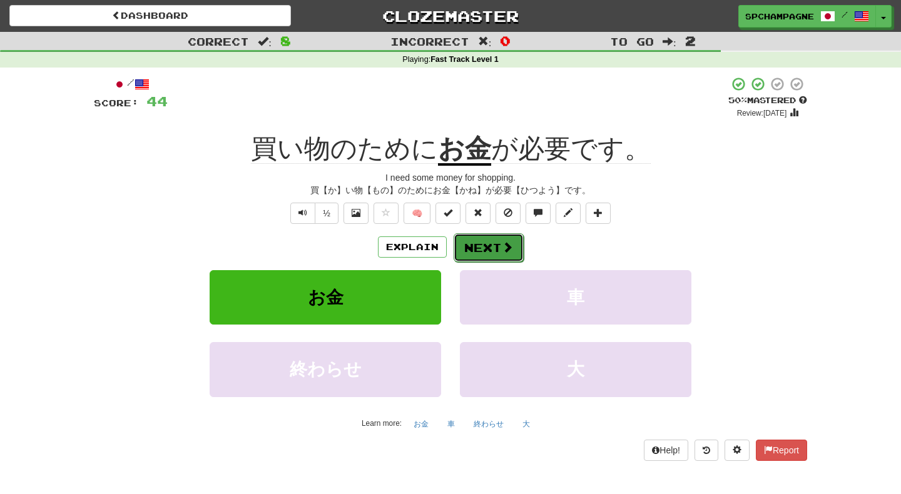
click at [486, 250] on button "Next" at bounding box center [489, 247] width 70 height 29
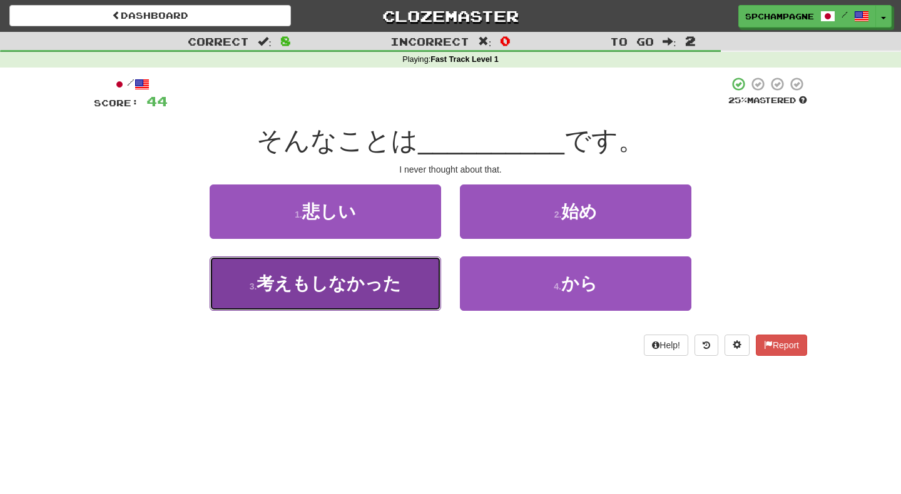
click at [370, 283] on span "考えもしなかった" at bounding box center [329, 283] width 145 height 19
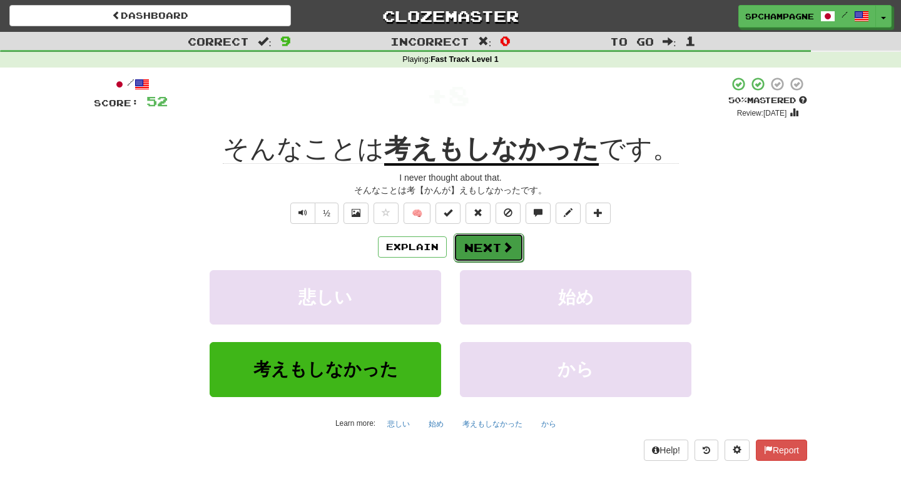
click at [493, 251] on button "Next" at bounding box center [489, 247] width 70 height 29
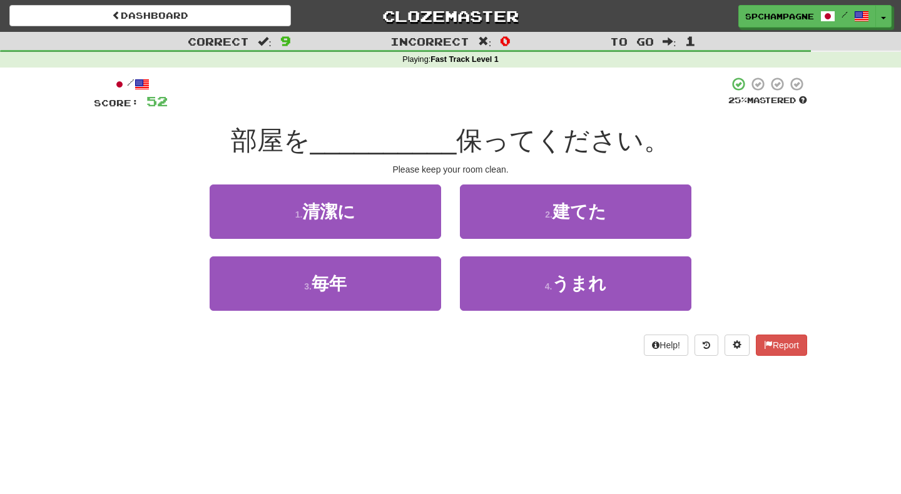
click at [404, 388] on div "Dashboard Clozemaster spchampagne / Toggle Dropdown Dashboard Leaderboard Activ…" at bounding box center [450, 247] width 901 height 494
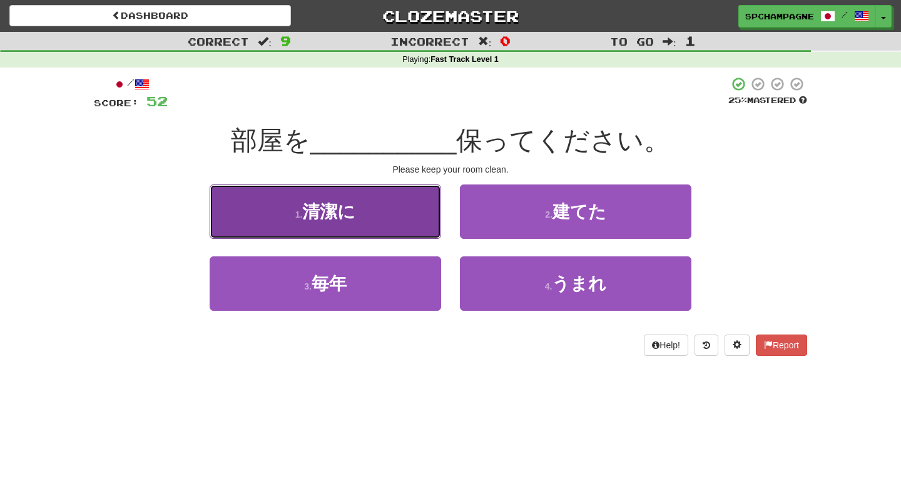
click at [335, 213] on span "清潔に" at bounding box center [328, 211] width 53 height 19
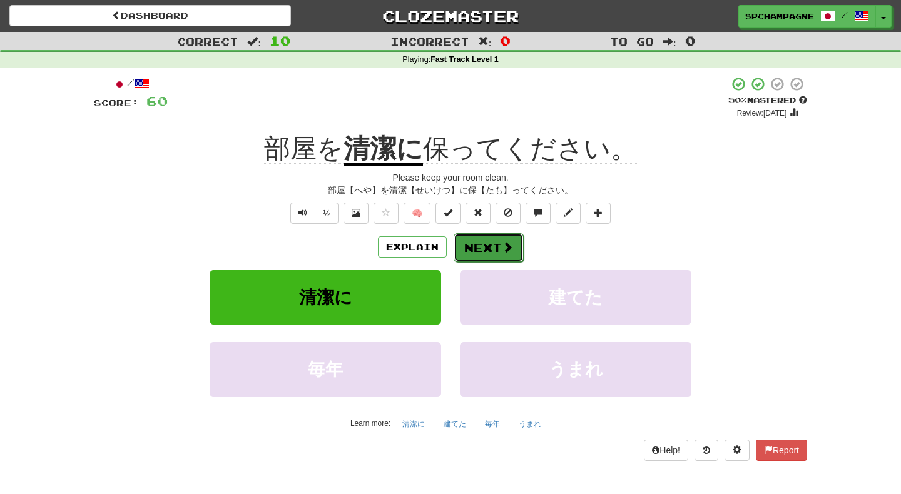
click at [474, 243] on button "Next" at bounding box center [489, 247] width 70 height 29
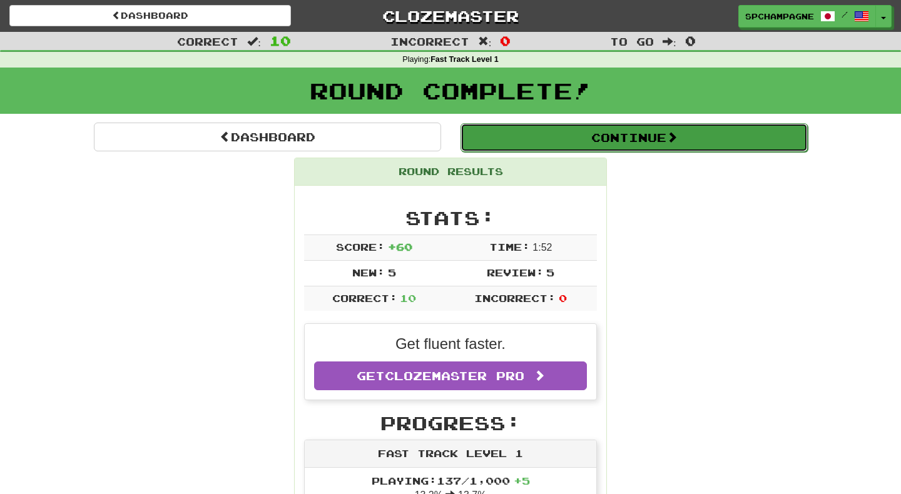
click at [541, 138] on button "Continue" at bounding box center [634, 137] width 347 height 29
